Goal: Information Seeking & Learning: Learn about a topic

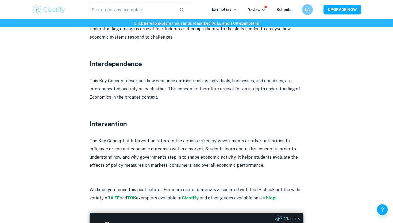
scroll to position [791, 0]
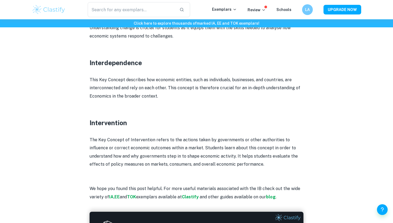
click at [105, 124] on h3 "Intervention" at bounding box center [197, 123] width 214 height 10
copy h3 "Intervention"
click at [173, 134] on p at bounding box center [197, 131] width 214 height 8
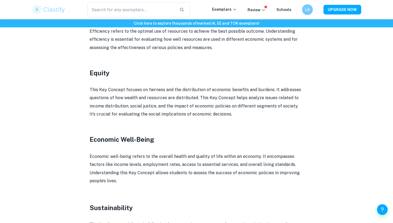
scroll to position [511, 0]
click at [101, 72] on h3 "Equity" at bounding box center [197, 72] width 214 height 10
copy h3 "Equity"
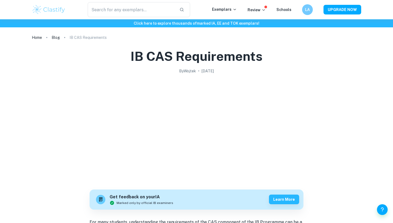
scroll to position [702, 0]
